Goal: Task Accomplishment & Management: Use online tool/utility

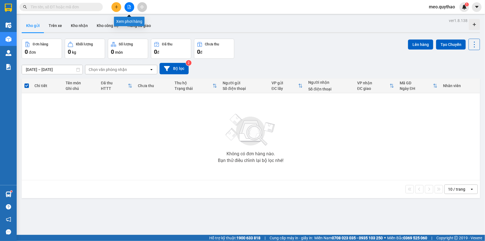
click at [129, 7] on icon "file-add" at bounding box center [129, 7] width 4 height 4
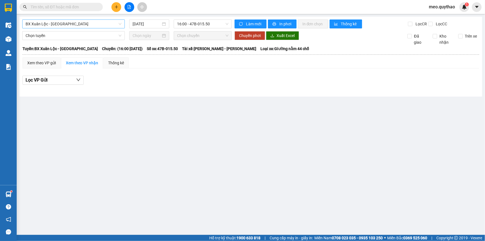
click at [63, 21] on span "BX Xuân Lộc - [GEOGRAPHIC_DATA]" at bounding box center [74, 24] width 96 height 8
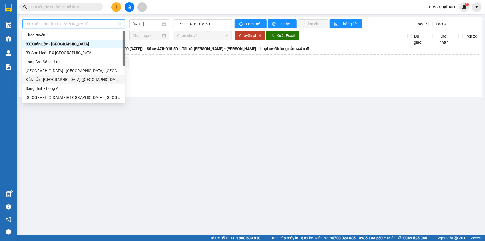
click at [76, 81] on div "Đắk Lắk - [GEOGRAPHIC_DATA] ([GEOGRAPHIC_DATA] mới)" at bounding box center [74, 79] width 96 height 6
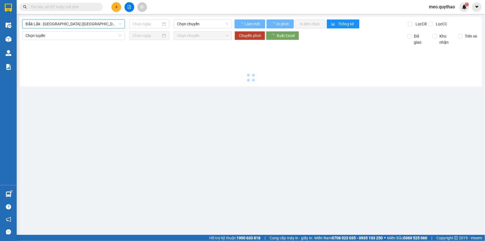
type input "[DATE]"
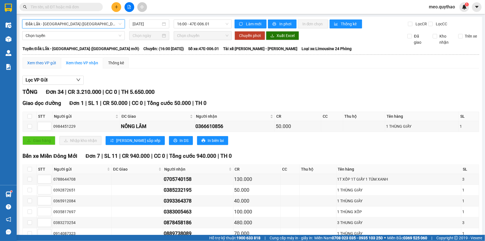
click at [53, 64] on div "Xem theo VP gửi" at bounding box center [41, 63] width 29 height 6
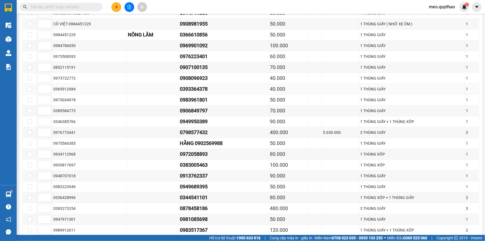
scroll to position [303, 0]
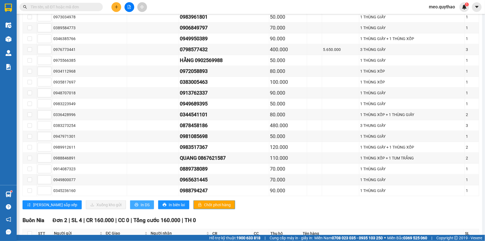
click at [130, 205] on button "In DS" at bounding box center [142, 204] width 24 height 9
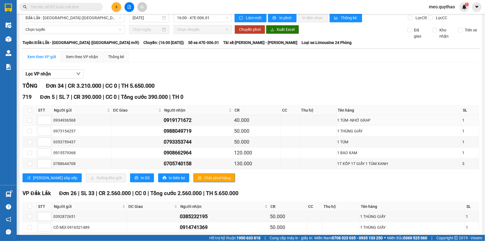
scroll to position [0, 0]
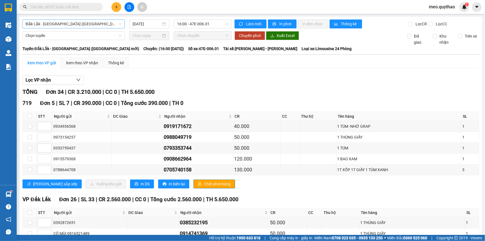
click at [86, 26] on span "Đắk Lắk - [GEOGRAPHIC_DATA] ([GEOGRAPHIC_DATA] mới)" at bounding box center [74, 24] width 96 height 8
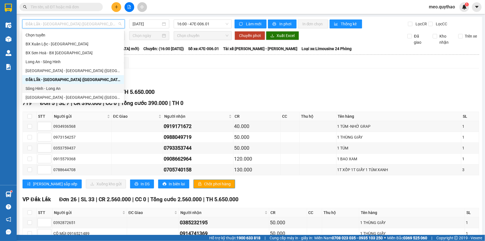
click at [77, 87] on div "Sông Hinh - Long An" at bounding box center [73, 88] width 95 height 6
type input "[DATE]"
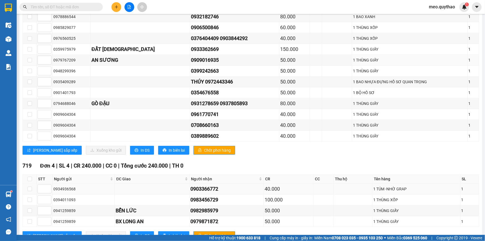
scroll to position [278, 0]
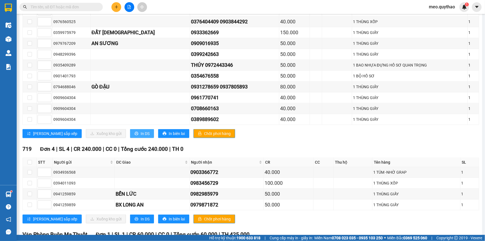
click at [141, 133] on span "In DS" at bounding box center [145, 133] width 9 height 6
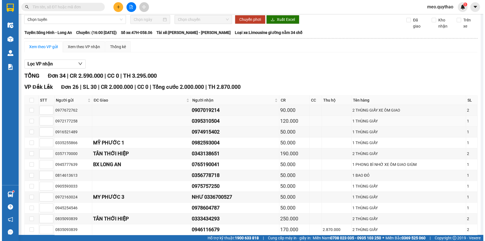
scroll to position [0, 0]
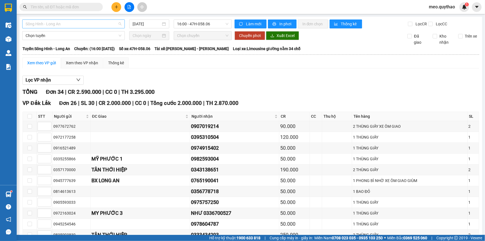
click at [80, 26] on span "Sông Hinh - Long An" at bounding box center [74, 24] width 96 height 8
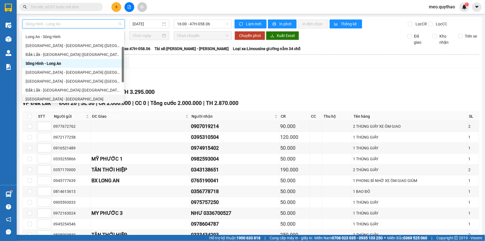
scroll to position [50, 0]
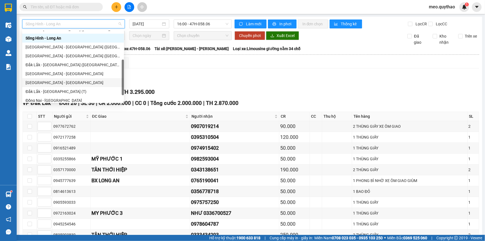
click at [65, 81] on div "[GEOGRAPHIC_DATA] - [GEOGRAPHIC_DATA]" at bounding box center [73, 83] width 95 height 6
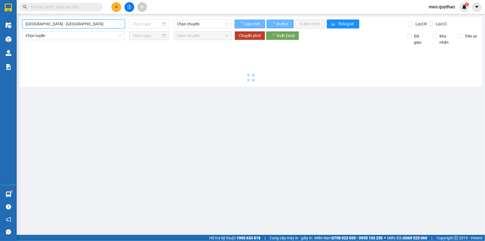
type input "[DATE]"
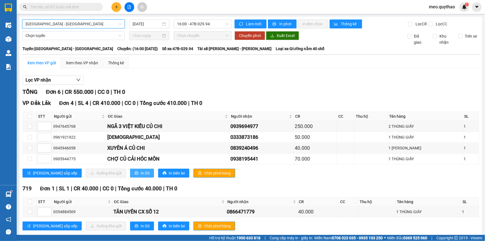
click at [141, 173] on span "In DS" at bounding box center [145, 173] width 9 height 6
click at [73, 19] on div "[GEOGRAPHIC_DATA] - [GEOGRAPHIC_DATA]" at bounding box center [73, 23] width 103 height 9
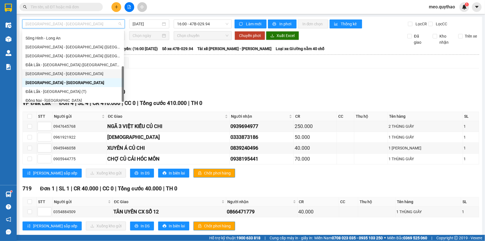
scroll to position [62, 0]
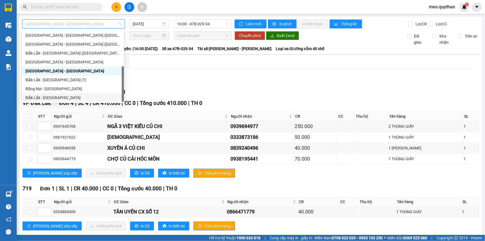
click at [68, 100] on div "Đắk Lắk - [GEOGRAPHIC_DATA]" at bounding box center [73, 98] width 95 height 6
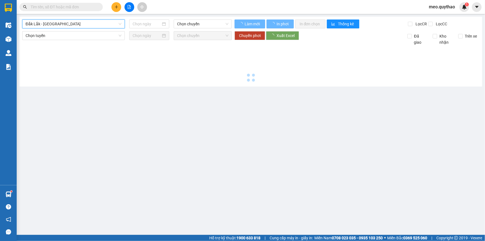
type input "[DATE]"
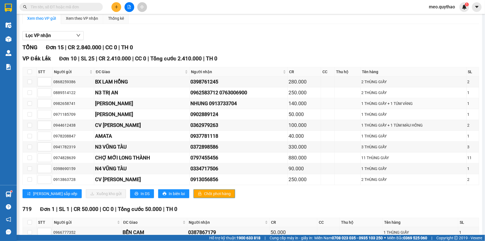
scroll to position [126, 0]
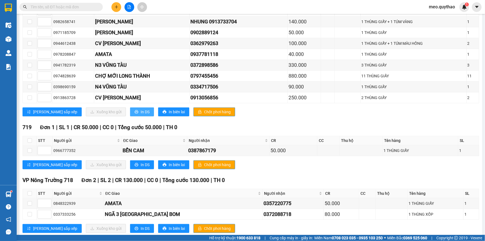
click at [130, 115] on button "In DS" at bounding box center [142, 111] width 24 height 9
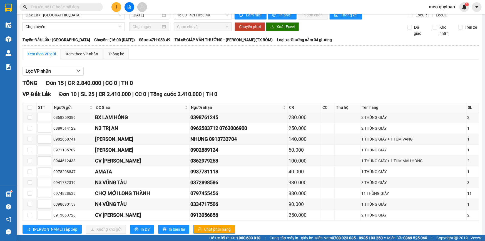
scroll to position [0, 0]
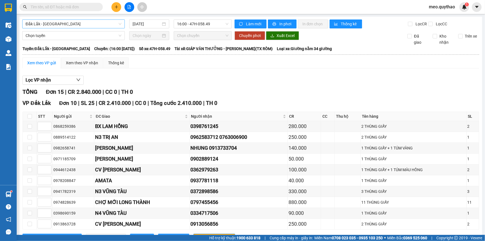
click at [82, 21] on span "Đắk Lắk - [GEOGRAPHIC_DATA]" at bounding box center [74, 24] width 96 height 8
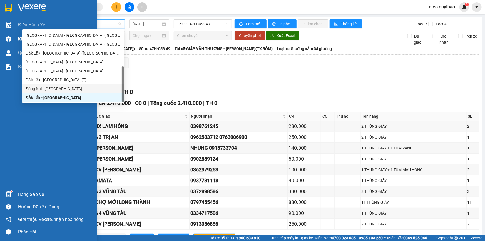
click at [12, 36] on div at bounding box center [9, 39] width 10 height 10
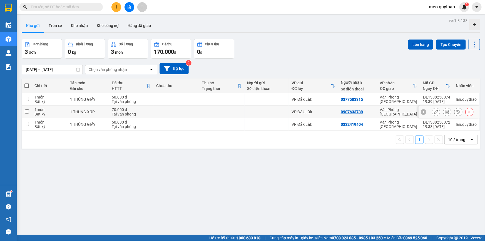
click at [380, 100] on div "Văn Phòng [GEOGRAPHIC_DATA]" at bounding box center [399, 99] width 38 height 9
checkbox input "true"
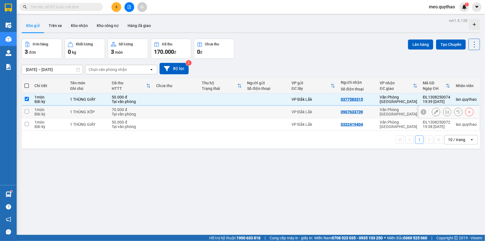
click at [380, 114] on div "Văn Phòng [GEOGRAPHIC_DATA]" at bounding box center [399, 111] width 38 height 9
checkbox input "true"
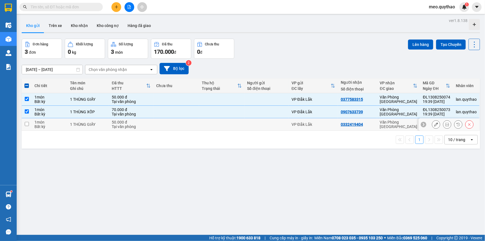
click at [383, 121] on td "Văn Phòng [GEOGRAPHIC_DATA]" at bounding box center [398, 124] width 43 height 13
checkbox input "true"
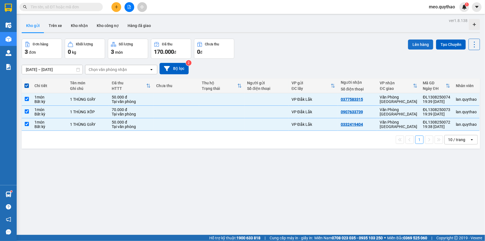
click at [409, 44] on button "Lên hàng" at bounding box center [420, 44] width 25 height 10
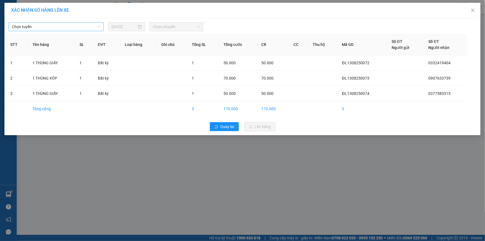
click at [72, 26] on span "Chọn tuyến" at bounding box center [56, 27] width 88 height 8
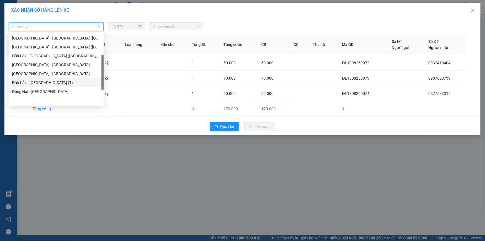
scroll to position [11, 0]
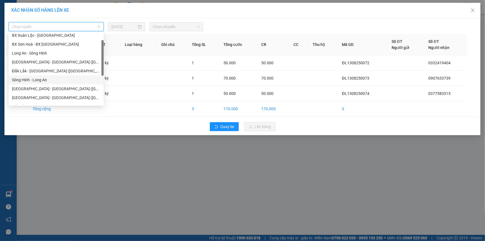
click at [46, 78] on div "Sông Hinh - Long An" at bounding box center [56, 80] width 88 height 6
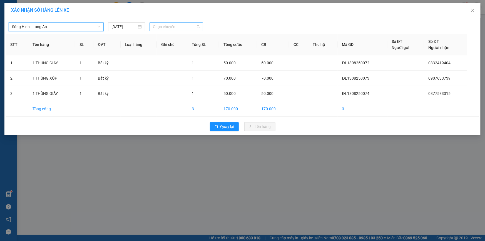
click at [183, 27] on span "Chọn chuyến" at bounding box center [176, 27] width 47 height 8
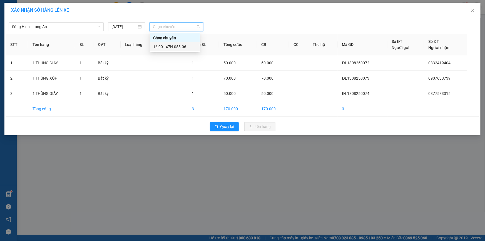
click at [186, 44] on div "16:00 - 47H-058.06" at bounding box center [174, 47] width 43 height 6
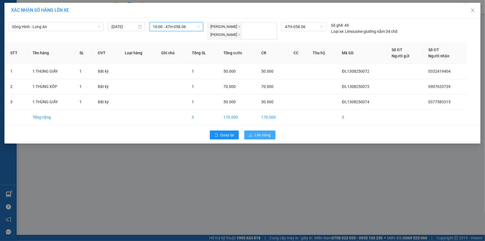
click at [254, 139] on button "Lên hàng" at bounding box center [259, 134] width 31 height 9
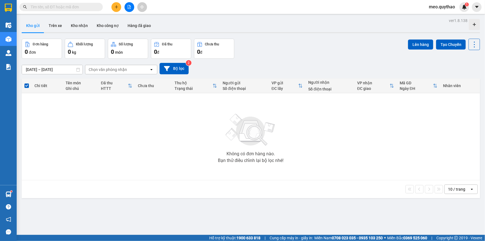
click at [128, 7] on icon "file-add" at bounding box center [129, 7] width 4 height 4
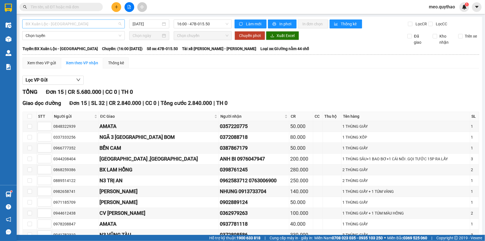
click at [73, 25] on span "BX Xuân Lộc - [GEOGRAPHIC_DATA]" at bounding box center [74, 24] width 96 height 8
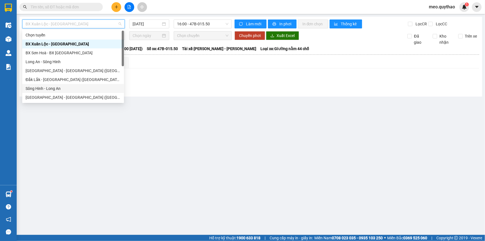
click at [70, 87] on div "Sông Hinh - Long An" at bounding box center [73, 88] width 95 height 6
type input "[DATE]"
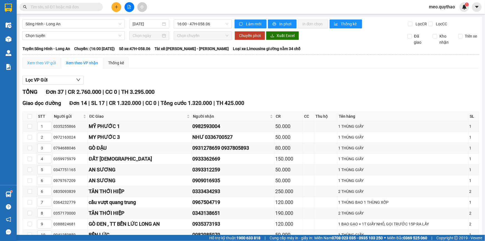
click at [51, 59] on div "Xem theo VP gửi" at bounding box center [42, 62] width 38 height 11
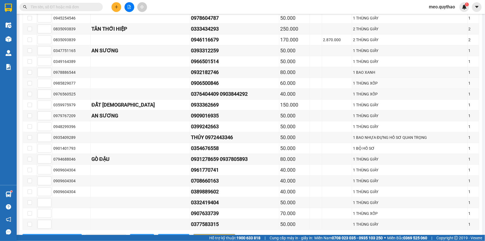
scroll to position [303, 0]
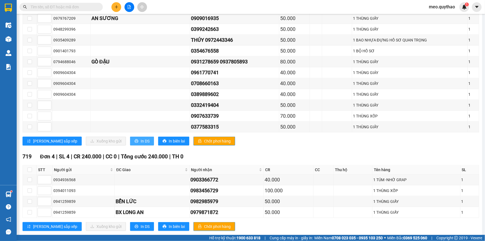
click at [141, 138] on span "In DS" at bounding box center [145, 141] width 9 height 6
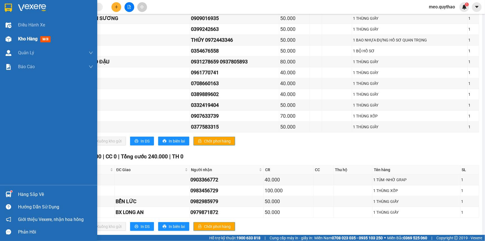
click at [16, 42] on div "Kho hàng mới" at bounding box center [48, 39] width 97 height 14
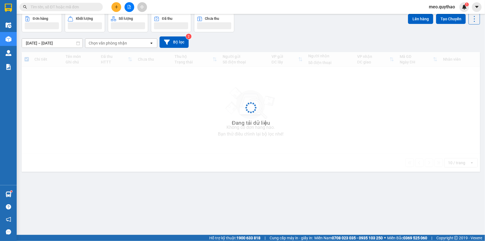
scroll to position [25, 0]
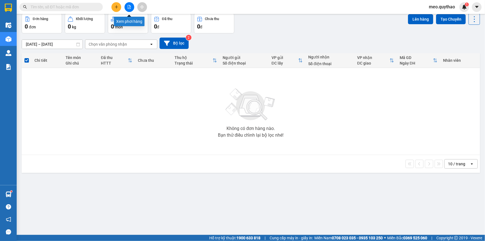
click at [131, 5] on icon "file-add" at bounding box center [129, 7] width 4 height 4
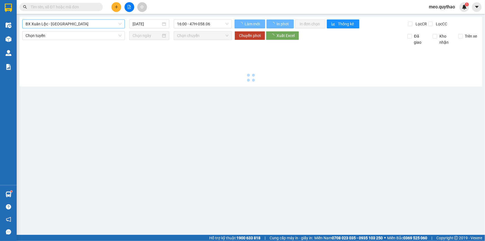
click at [88, 22] on span "BX Xuân Lộc - [GEOGRAPHIC_DATA]" at bounding box center [74, 24] width 96 height 8
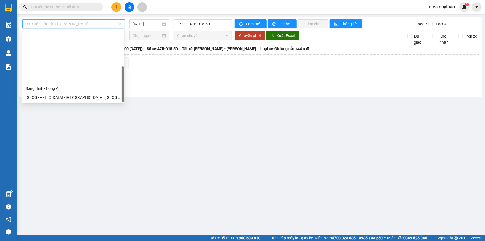
scroll to position [62, 0]
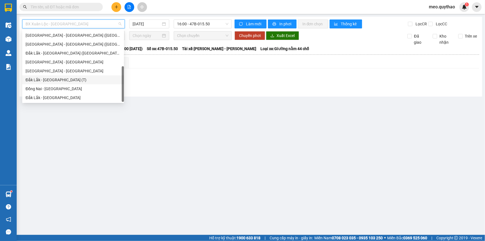
click at [67, 80] on div "Đắk Lắk - [GEOGRAPHIC_DATA] (T)" at bounding box center [73, 80] width 95 height 6
type input "[DATE]"
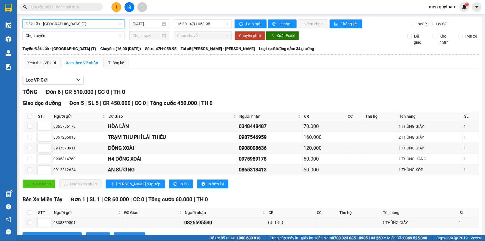
click at [52, 56] on th at bounding box center [250, 54] width 457 height 5
click at [52, 57] on td "Xem theo VP gửi Xem theo VP nhận Thống kê Lọc VP Gửi TỔNG Đơn 6 | CR 510.000 |…" at bounding box center [250, 152] width 457 height 191
click at [52, 60] on div "Xem theo VP gửi" at bounding box center [41, 63] width 29 height 6
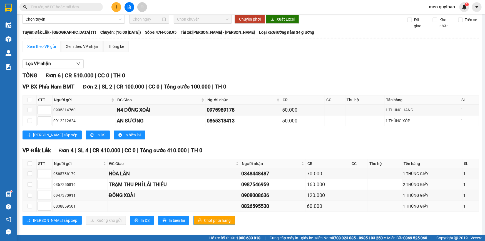
scroll to position [21, 0]
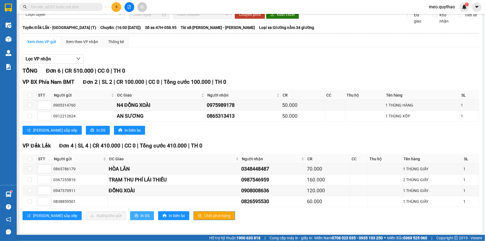
click at [141, 215] on span "In DS" at bounding box center [145, 215] width 9 height 6
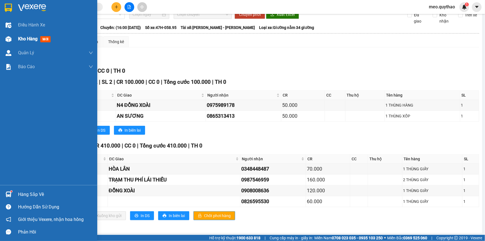
click at [16, 40] on div "Kho hàng mới" at bounding box center [48, 39] width 97 height 14
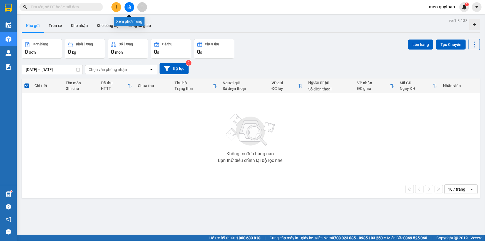
click at [130, 5] on icon "file-add" at bounding box center [129, 7] width 3 height 4
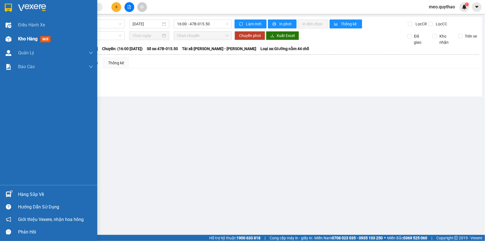
click at [28, 41] on span "Kho hàng" at bounding box center [27, 38] width 19 height 5
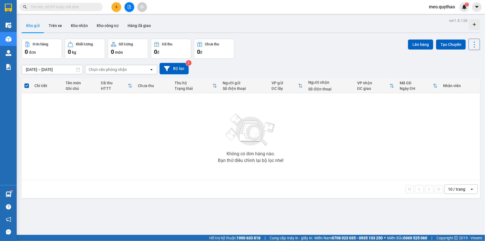
click at [131, 5] on icon "file-add" at bounding box center [129, 7] width 4 height 4
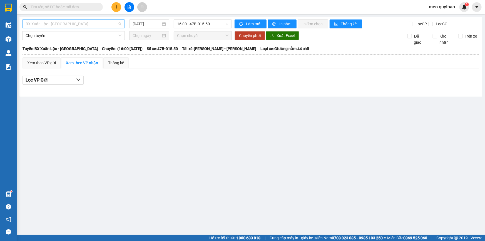
click at [95, 22] on span "BX Xuân Lộc - [GEOGRAPHIC_DATA]" at bounding box center [74, 24] width 96 height 8
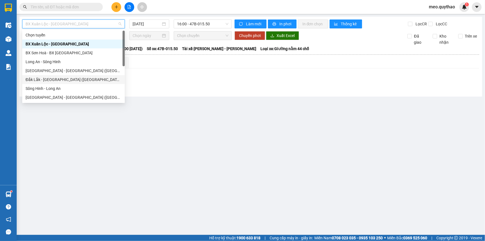
click at [88, 80] on div "Đắk Lắk - [GEOGRAPHIC_DATA] ([GEOGRAPHIC_DATA] mới)" at bounding box center [74, 79] width 96 height 6
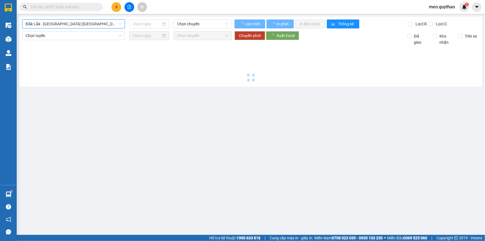
type input "[DATE]"
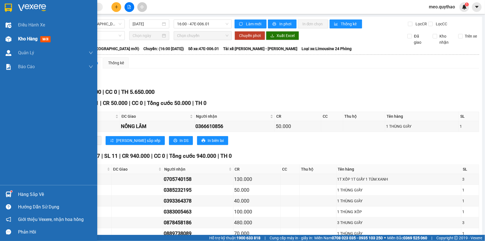
click at [38, 36] on span "Kho hàng" at bounding box center [27, 38] width 19 height 5
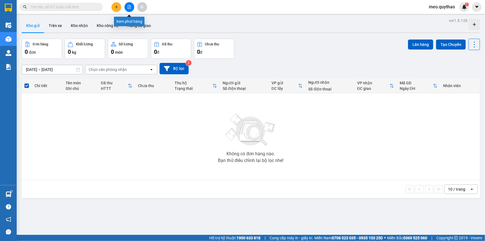
click at [131, 9] on button at bounding box center [130, 7] width 10 height 10
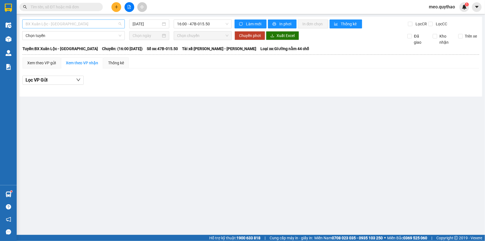
click at [109, 22] on span "BX Xuân Lộc - [GEOGRAPHIC_DATA]" at bounding box center [74, 24] width 96 height 8
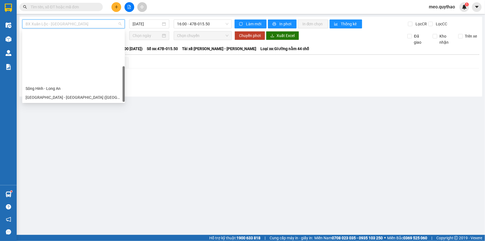
scroll to position [62, 0]
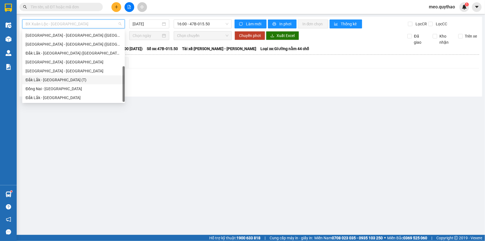
click at [75, 83] on div "Đắk Lắk - [GEOGRAPHIC_DATA] (T)" at bounding box center [74, 80] width 96 height 6
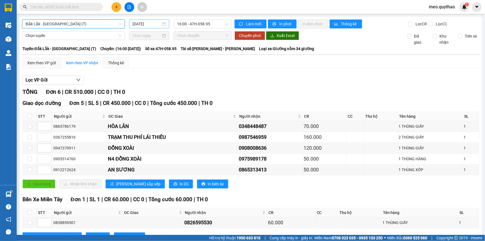
click at [140, 23] on input "[DATE]" at bounding box center [147, 24] width 28 height 6
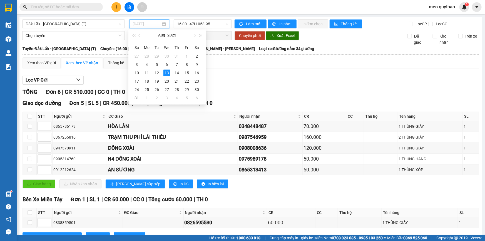
type input "[DATE]"
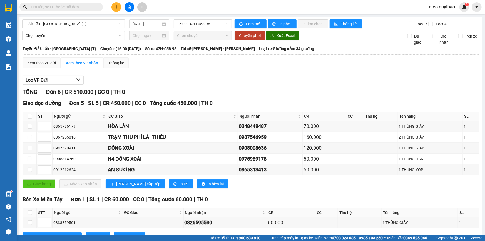
click at [269, 86] on div "Lọc VP Gửi TỔNG Đơn 6 | CR 510.000 | CC 0 | TH 0 Giao dọc đường Đơn 5 | SL 5 |…" at bounding box center [251, 160] width 457 height 175
click at [78, 18] on div "[GEOGRAPHIC_DATA] - [GEOGRAPHIC_DATA] (T) [DATE] 16:00 - 47H-058.95 Làm mới In …" at bounding box center [250, 135] width 463 height 237
click at [78, 22] on span "Đắk Lắk - [GEOGRAPHIC_DATA] (T)" at bounding box center [74, 24] width 96 height 8
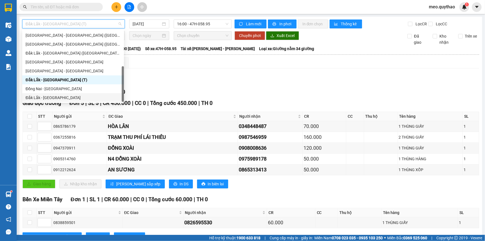
click at [66, 97] on div "Đắk Lắk - [GEOGRAPHIC_DATA]" at bounding box center [73, 98] width 95 height 6
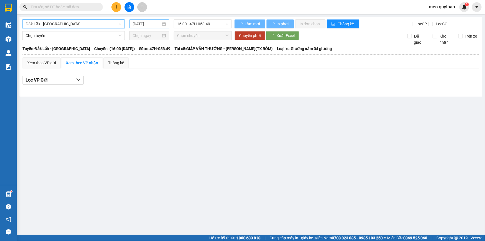
click at [152, 24] on input "[DATE]" at bounding box center [147, 24] width 28 height 6
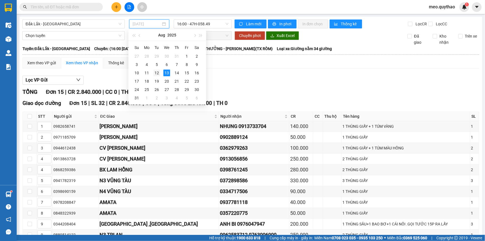
click at [156, 74] on div "12" at bounding box center [157, 73] width 7 height 7
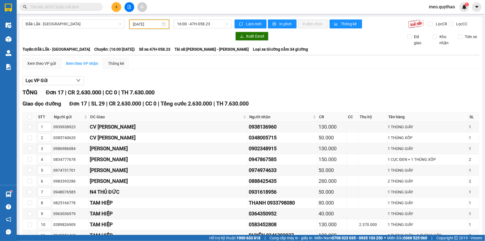
click at [148, 21] on input "[DATE]" at bounding box center [147, 24] width 28 height 6
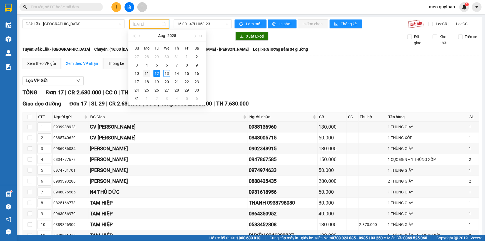
click at [149, 74] on div "11" at bounding box center [147, 73] width 7 height 7
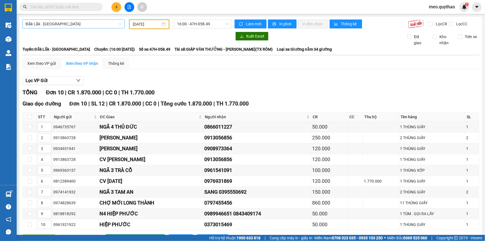
click at [53, 23] on span "Đắk Lắk - [GEOGRAPHIC_DATA]" at bounding box center [74, 24] width 96 height 8
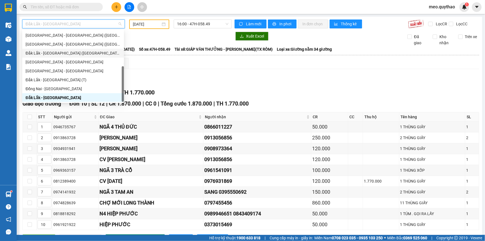
click at [139, 21] on input "[DATE]" at bounding box center [147, 24] width 28 height 6
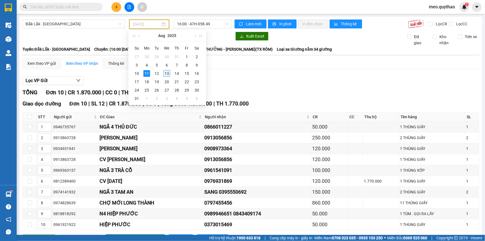
click at [166, 75] on div "13" at bounding box center [167, 73] width 7 height 7
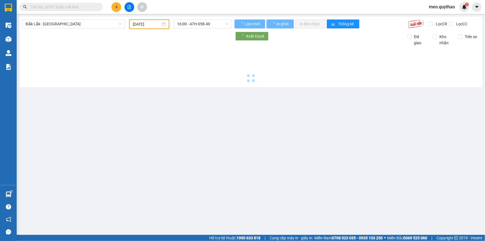
type input "[DATE]"
